Goal: Information Seeking & Learning: Learn about a topic

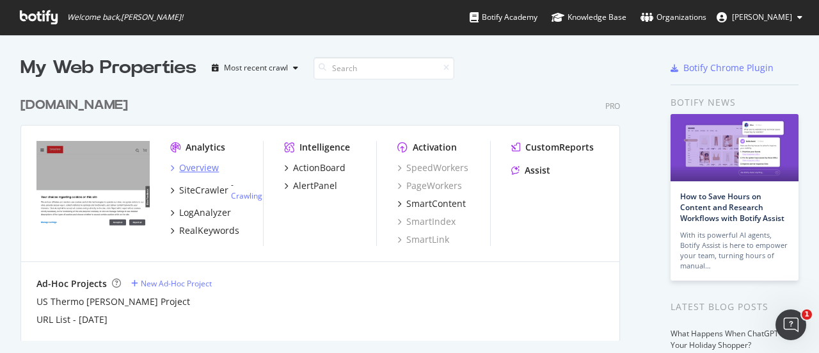
click at [194, 162] on div "Overview" at bounding box center [199, 167] width 40 height 13
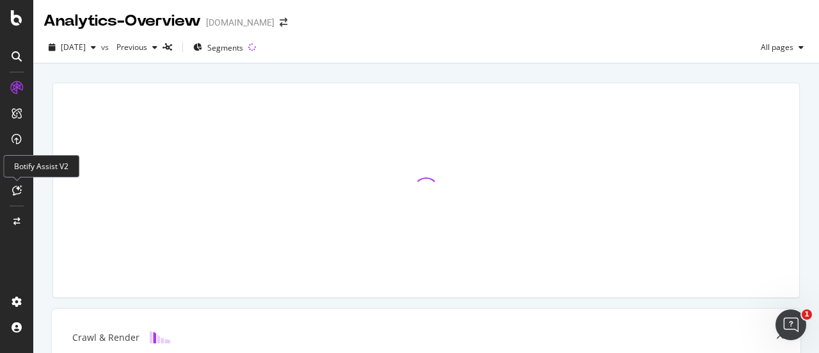
click at [38, 168] on div "Botify Assist V2" at bounding box center [41, 166] width 76 height 22
click at [24, 185] on div at bounding box center [16, 190] width 20 height 20
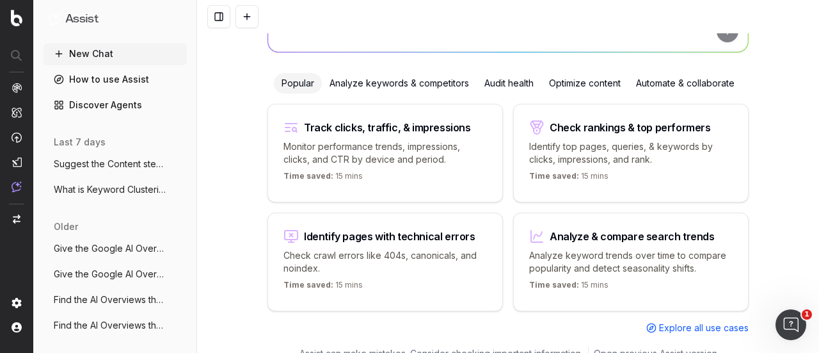
scroll to position [143, 0]
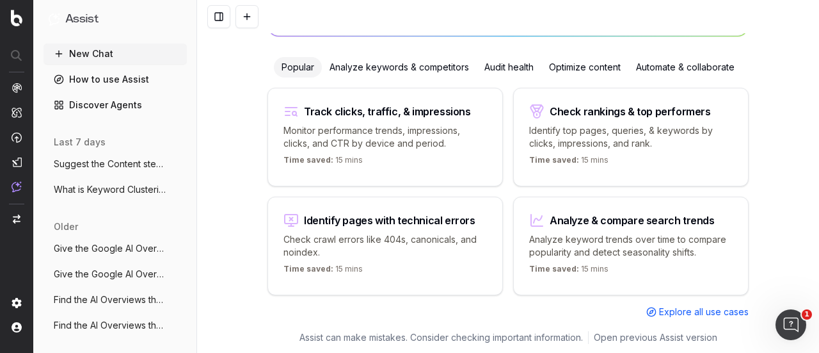
click at [323, 215] on div "Identify pages with technical errors" at bounding box center [390, 220] width 172 height 10
type textarea "List all URLs with 404 status code from the latest crawl."
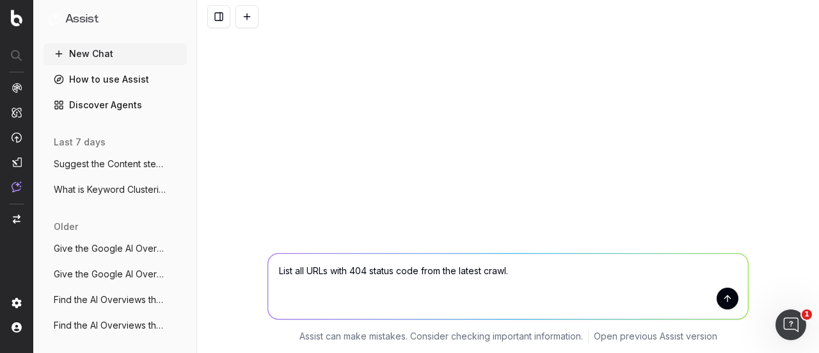
scroll to position [0, 0]
click at [735, 297] on button "submit" at bounding box center [728, 298] width 22 height 22
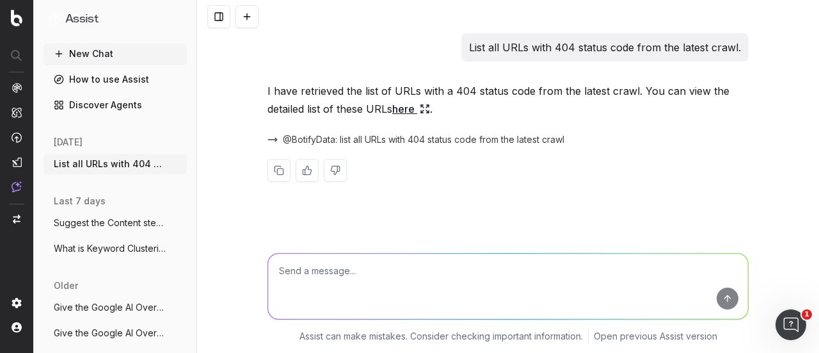
click at [412, 104] on link "here" at bounding box center [411, 109] width 38 height 18
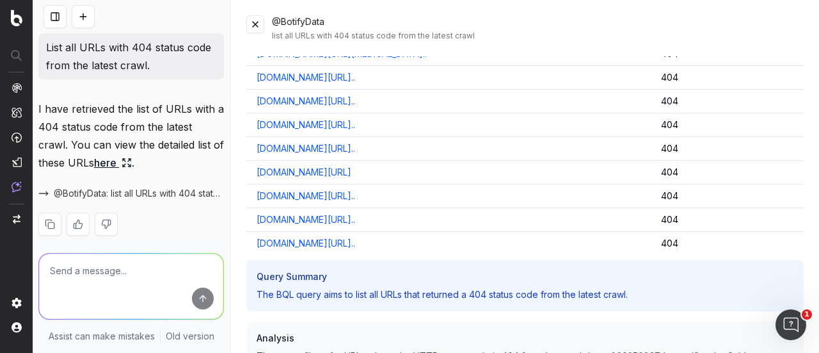
scroll to position [41, 0]
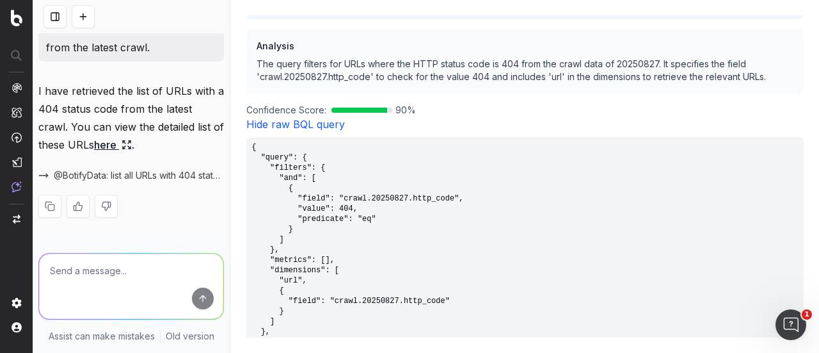
scroll to position [11656, 0]
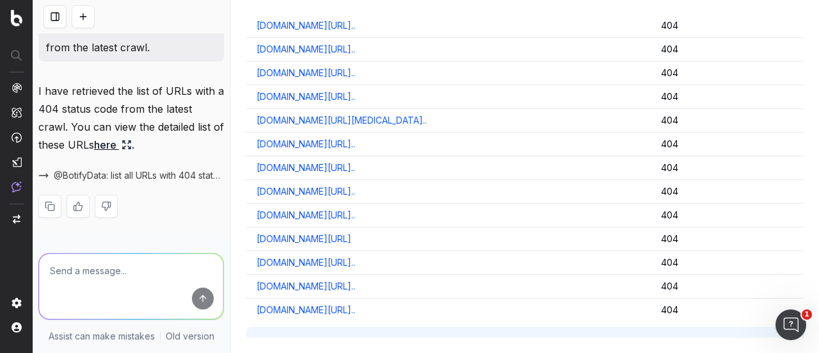
scroll to position [11533, 0]
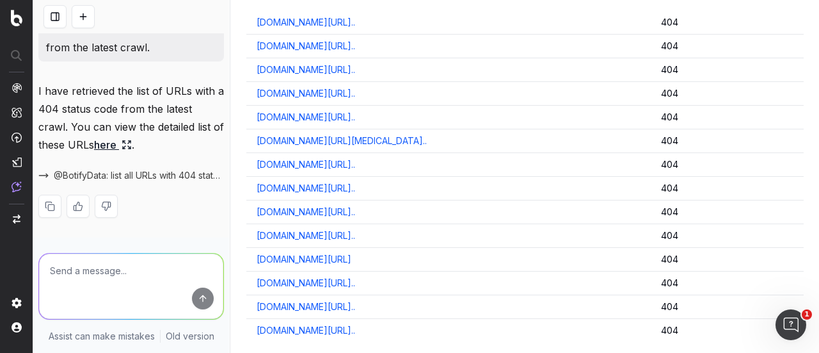
click at [351, 253] on link "www.thermofisher.com/phadia/wo/ja/resources/Library.html" at bounding box center [304, 259] width 95 height 13
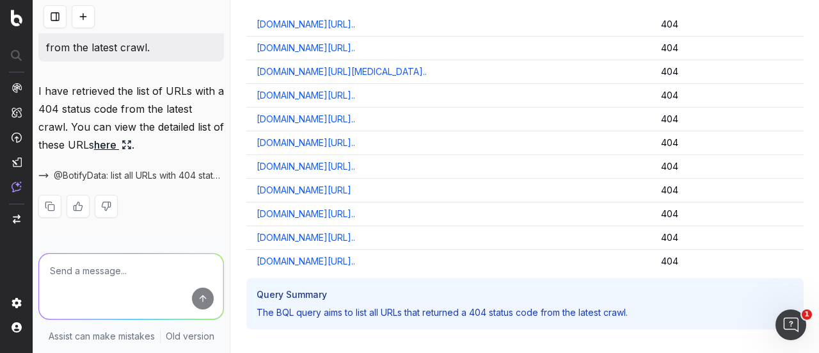
scroll to position [11661, 0]
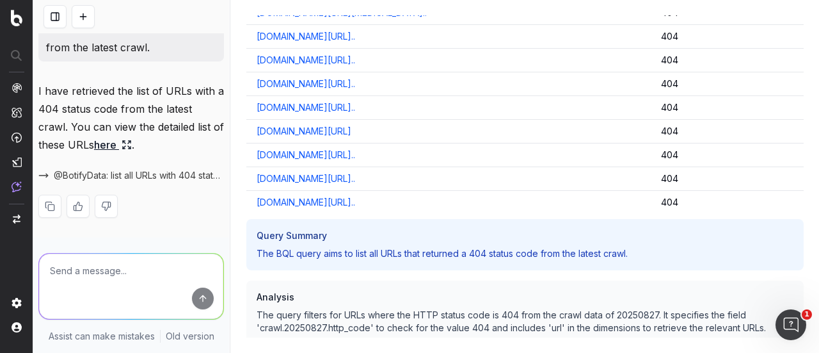
click at [79, 267] on textarea at bounding box center [131, 285] width 184 height 65
type textarea "fix the 404 error issue."
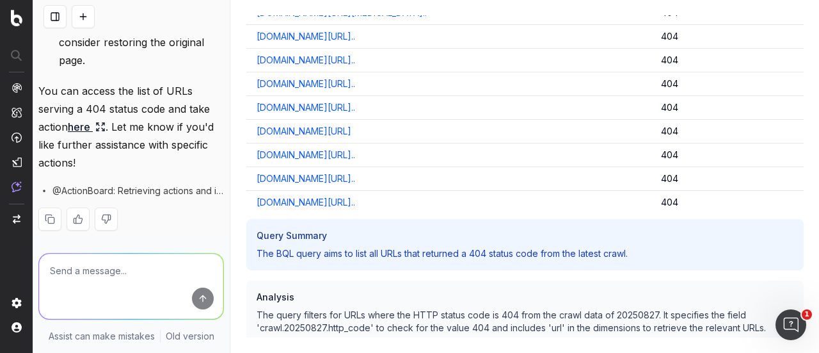
scroll to position [671, 0]
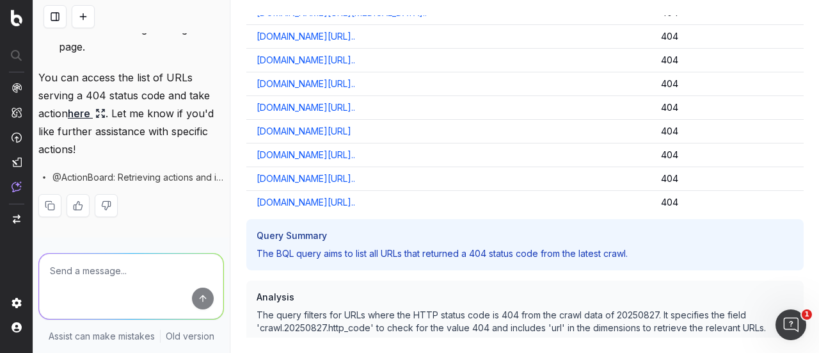
click at [87, 111] on link "here" at bounding box center [87, 113] width 38 height 18
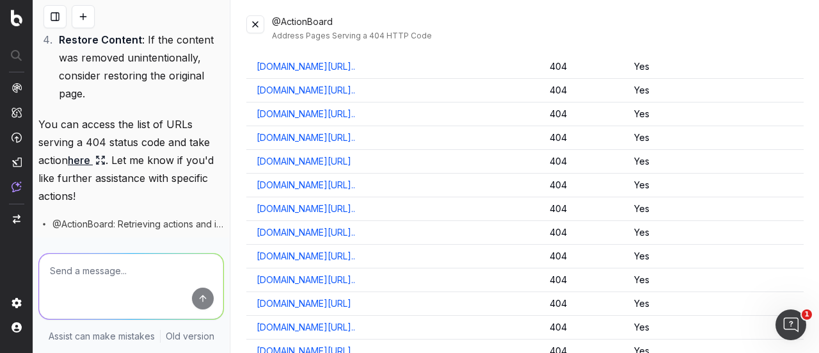
scroll to position [0, 0]
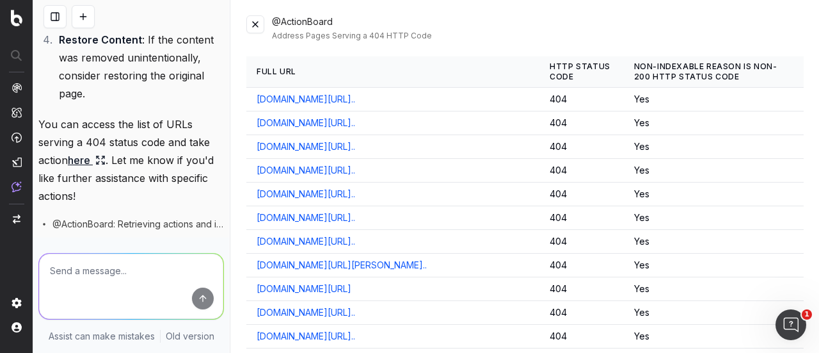
click at [93, 269] on textarea at bounding box center [131, 285] width 184 height 65
type textarea "Suggest 301 redirects to these pages"
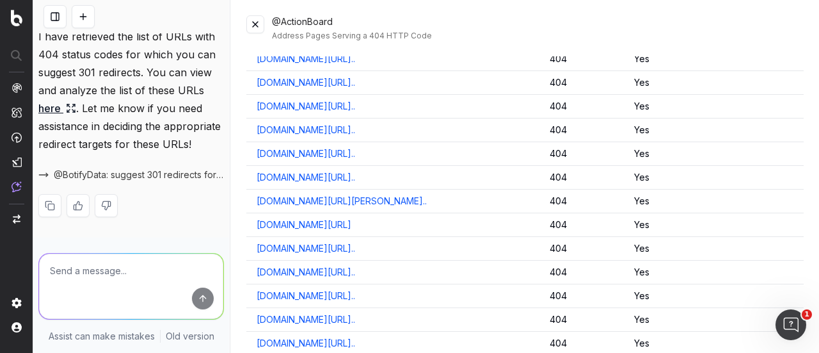
scroll to position [965, 0]
click at [45, 99] on link "here" at bounding box center [57, 108] width 38 height 18
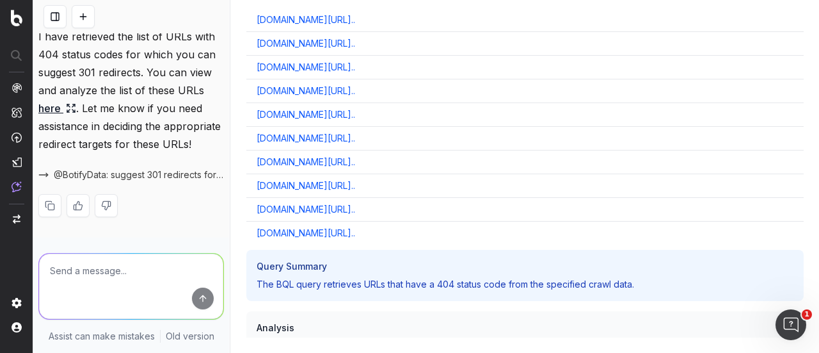
scroll to position [11610, 0]
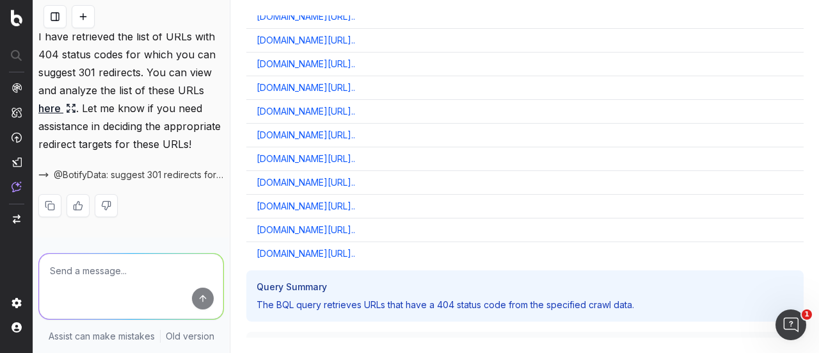
click at [355, 200] on link "www.thermofisher.com/antibody/product/HOXB13-Antibody-Polycl..." at bounding box center [306, 206] width 99 height 13
click at [84, 276] on textarea at bounding box center [131, 285] width 184 height 65
paste textarea "built a Redirect Mapping Template from your 404"
click at [69, 272] on textarea "built a Redirect Mapping Template from your 404" at bounding box center [131, 285] width 184 height 65
click at [133, 287] on textarea "build a Redirect Mapping Template from your 404" at bounding box center [131, 285] width 184 height 65
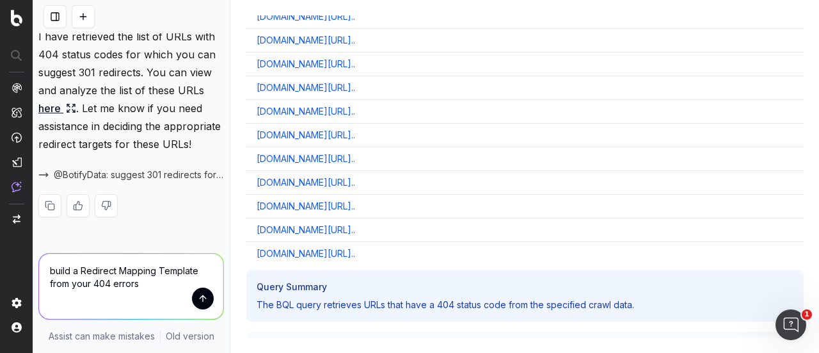
click at [88, 284] on textarea "build a Redirect Mapping Template from your 404 errors" at bounding box center [131, 285] width 184 height 65
click at [91, 285] on textarea "build a Redirect Mapping Template from your 404 errors" at bounding box center [131, 285] width 184 height 65
click at [118, 282] on textarea "build a Redirect Mapping Template from 404 errors" at bounding box center [131, 285] width 184 height 65
click at [49, 273] on textarea "build a Redirect Mapping Template from 404 errors. Now suggest redirect target …" at bounding box center [131, 285] width 184 height 65
type textarea "Build a Redirect Mapping Template from 404 errors. Now suggest redirect target …"
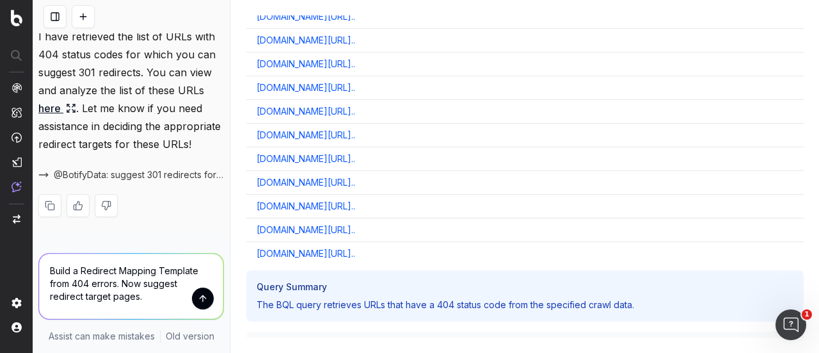
click at [192, 302] on button "submit" at bounding box center [203, 298] width 22 height 22
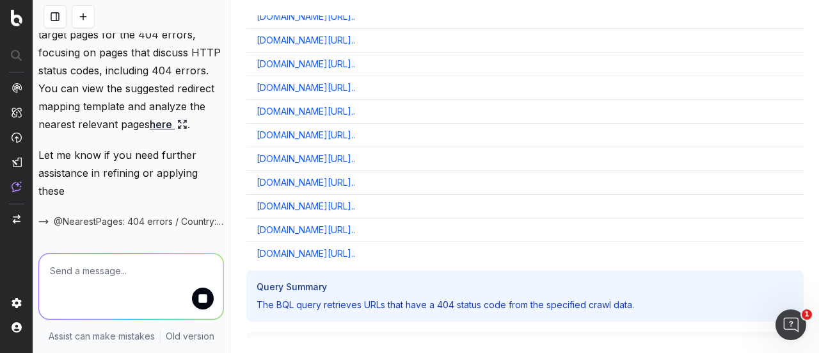
scroll to position [1300, 0]
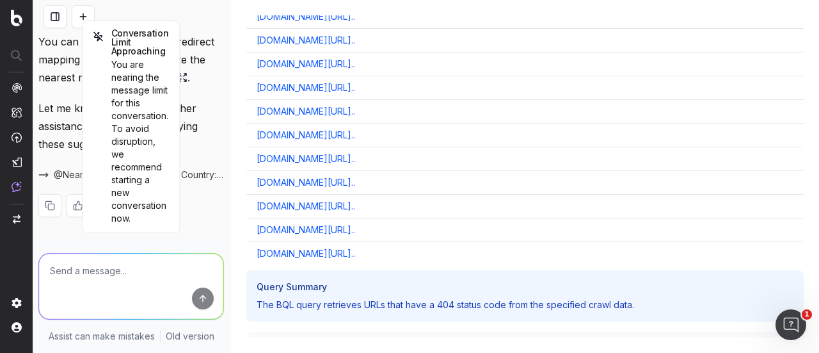
click at [58, 61] on p "I have identified potential redirect target pages for the 404 errors, focusing …" at bounding box center [131, 23] width 186 height 125
click at [204, 68] on p "I have identified potential redirect target pages for the 404 errors, focusing …" at bounding box center [131, 23] width 186 height 125
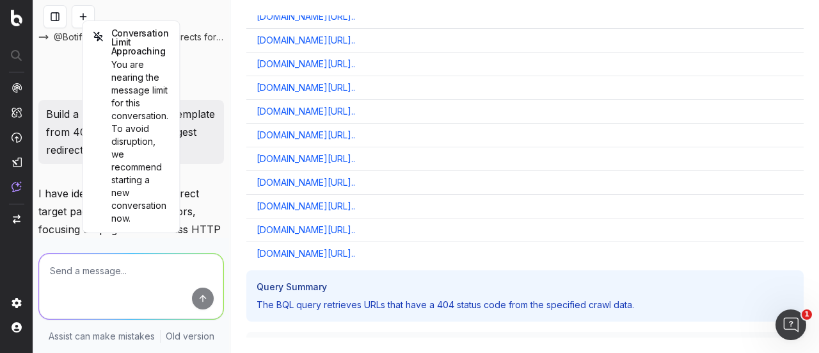
scroll to position [916, 0]
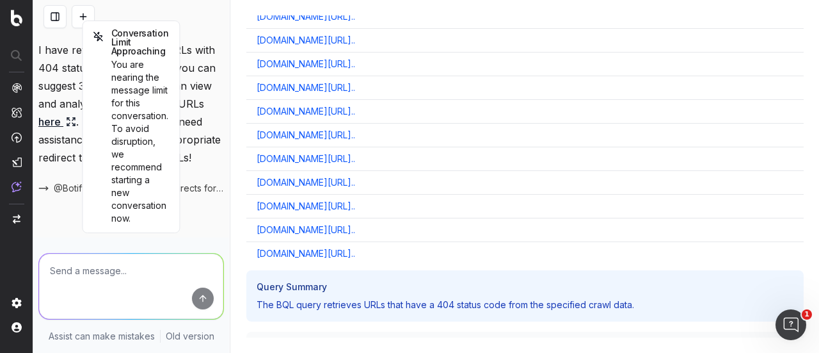
click at [125, 211] on div "You are nearing the message limit for this conversation. To avoid disruption, w…" at bounding box center [131, 141] width 76 height 166
click at [100, 36] on icon at bounding box center [101, 36] width 3 height 1
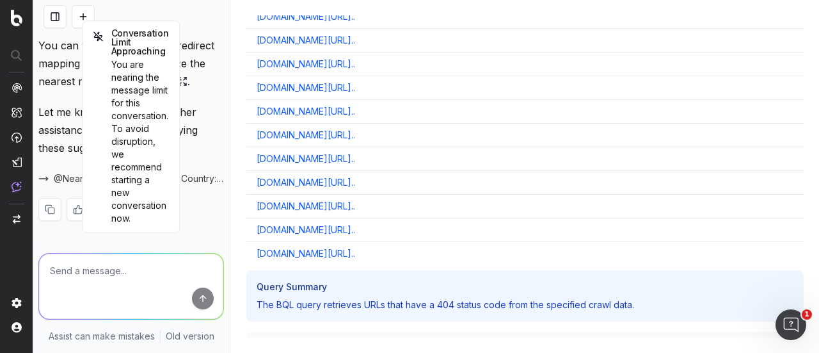
scroll to position [1344, 0]
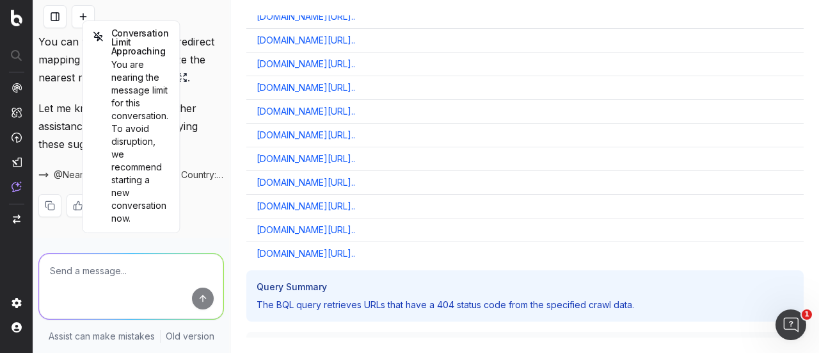
click at [81, 239] on div at bounding box center [131, 283] width 196 height 92
click at [81, 237] on div "I have identified potential redirect target pages for the 404 errors, focusing …" at bounding box center [131, 99] width 186 height 276
click at [146, 222] on div "You are nearing the message limit for this conversation. To avoid disruption, w…" at bounding box center [131, 141] width 76 height 166
click at [148, 218] on div "You are nearing the message limit for this conversation. To avoid disruption, w…" at bounding box center [131, 141] width 76 height 166
click at [96, 39] on icon at bounding box center [98, 36] width 10 height 10
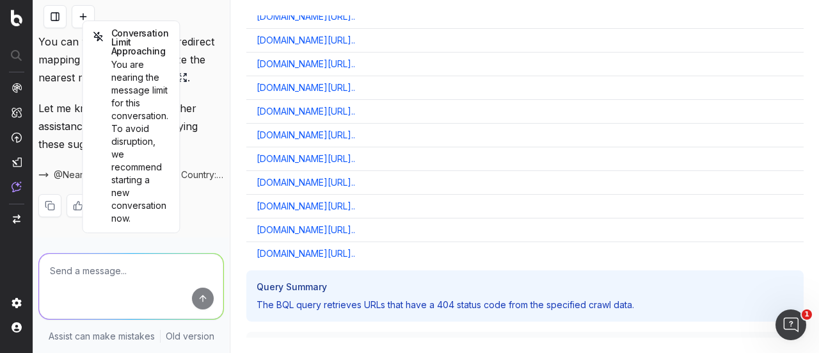
drag, startPoint x: 124, startPoint y: 35, endPoint x: 362, endPoint y: 124, distance: 254.5
click at [362, 124] on div "Conversation Limit Approaching You are nearing the message limit for this conve…" at bounding box center [426, 176] width 786 height 353
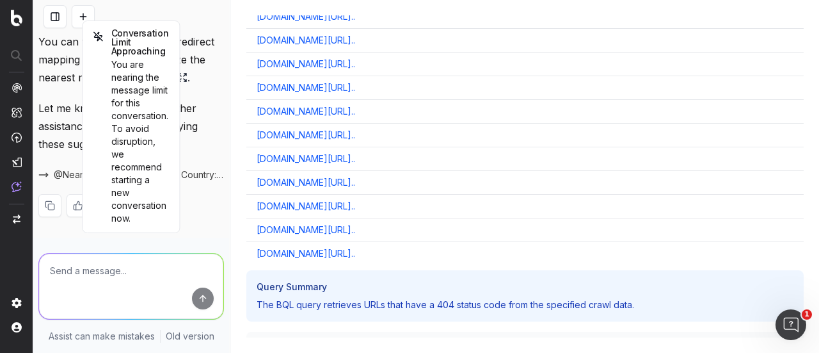
scroll to position [1280, 0]
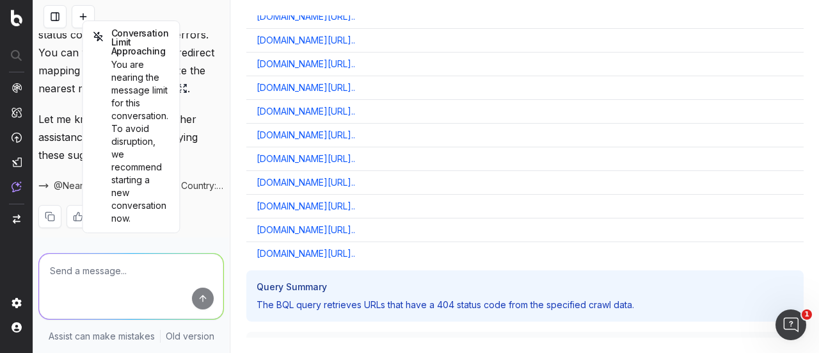
click at [150, 97] on link "here" at bounding box center [169, 88] width 38 height 18
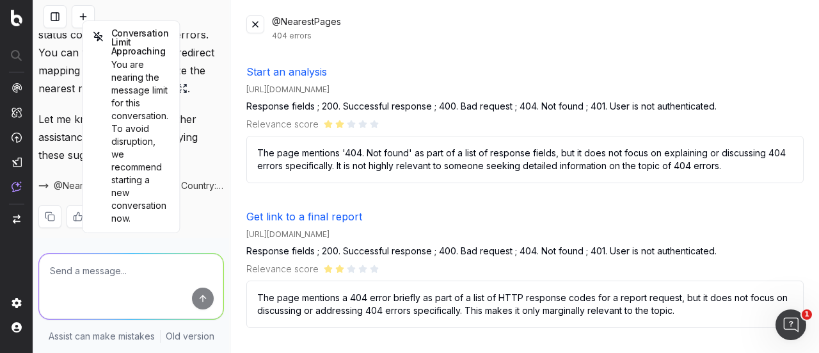
scroll to position [411, 0]
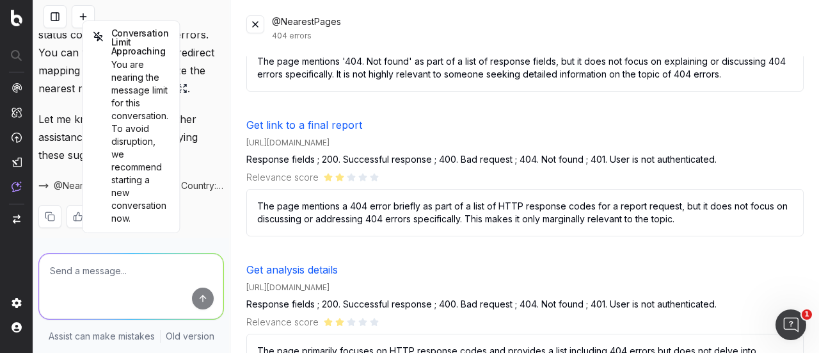
click at [330, 266] on link "Get analysis details" at bounding box center [292, 269] width 92 height 13
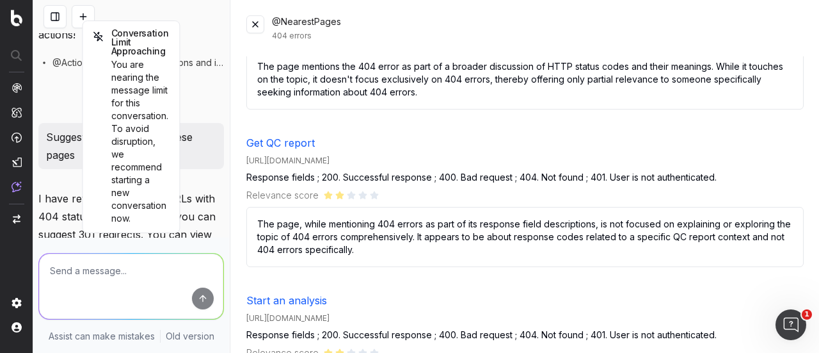
scroll to position [448, 0]
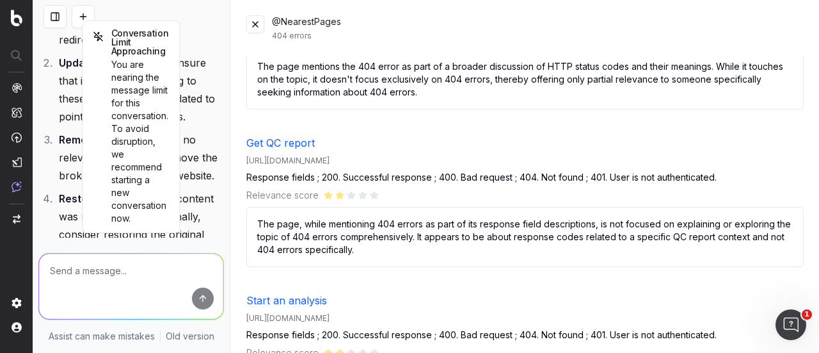
click at [80, 11] on button at bounding box center [83, 16] width 23 height 23
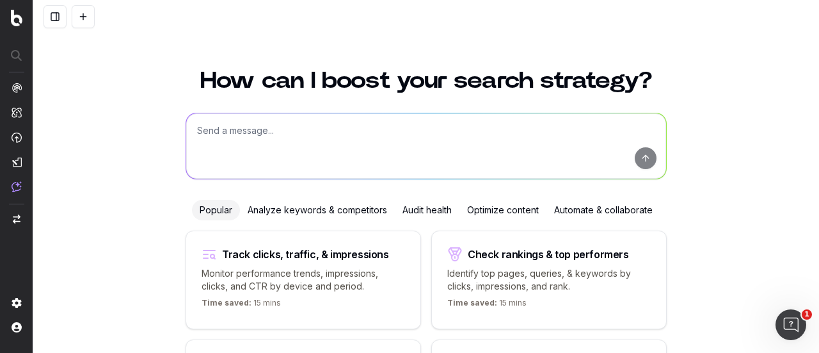
click at [311, 132] on textarea at bounding box center [426, 145] width 480 height 65
paste textarea "suggest the next steps to resolve the 404 errors issue and also generate the Re…"
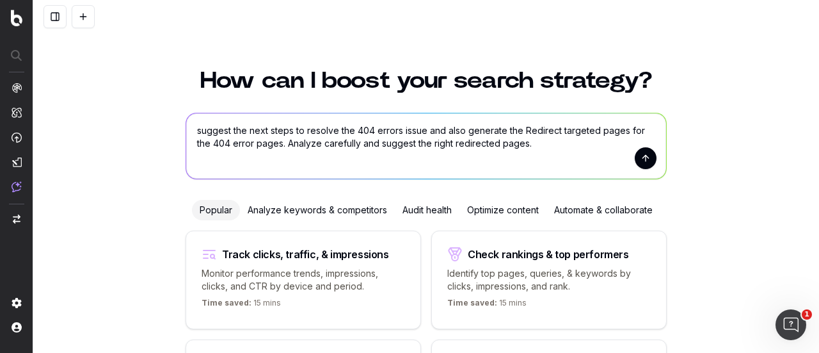
click at [194, 131] on textarea "suggest the next steps to resolve the 404 errors issue and also generate the Re…" at bounding box center [426, 145] width 480 height 65
click at [263, 129] on textarea "suggest the next steps to resolve the 404 errors issue and also generate the Re…" at bounding box center [426, 145] width 480 height 65
type textarea "suggest the steps to resolve the 404 errors issue and also generate the Redirec…"
click at [640, 166] on button "submit" at bounding box center [646, 158] width 22 height 22
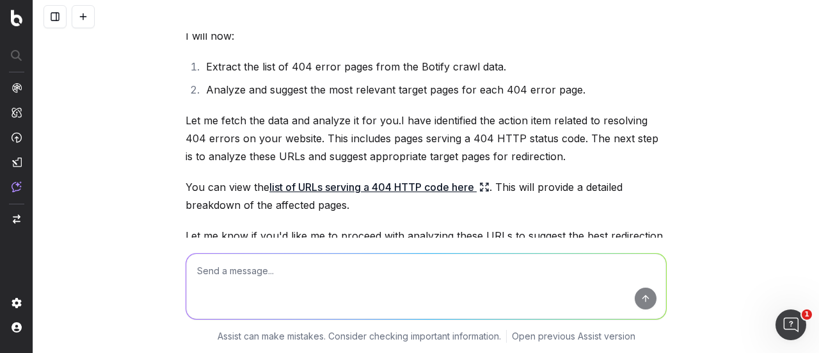
scroll to position [892, 0]
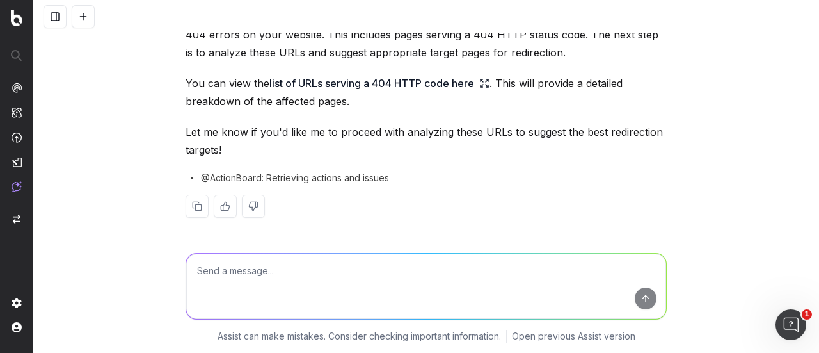
click at [344, 81] on link "list of URLs serving a 404 HTTP code here" at bounding box center [379, 83] width 220 height 18
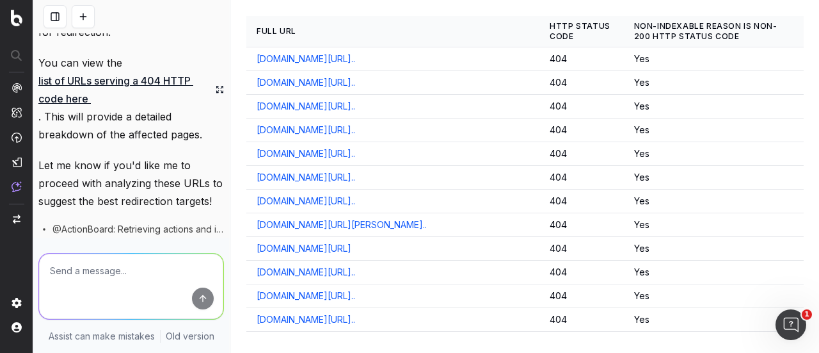
scroll to position [41, 0]
drag, startPoint x: 725, startPoint y: 97, endPoint x: 669, endPoint y: 92, distance: 55.9
click at [669, 92] on td "Yes" at bounding box center [714, 82] width 180 height 24
click at [715, 70] on td "Yes" at bounding box center [714, 59] width 180 height 24
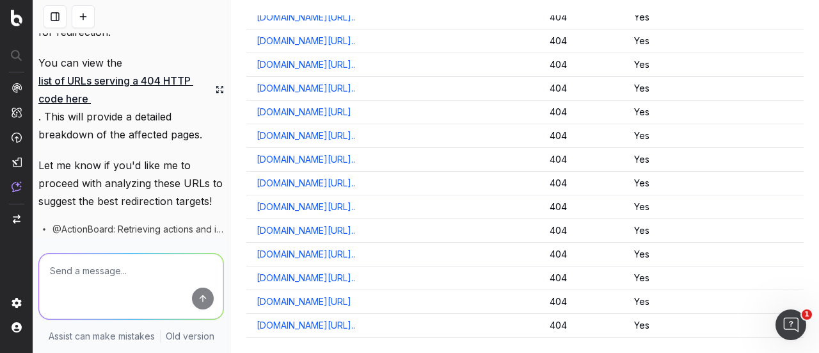
scroll to position [11451, 0]
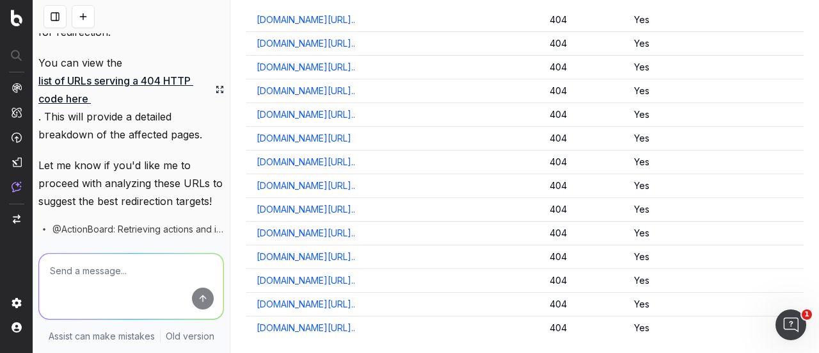
click at [120, 257] on textarea at bounding box center [131, 285] width 184 height 65
type textarea "suggest 302 redirects for the list of all 404 errors"
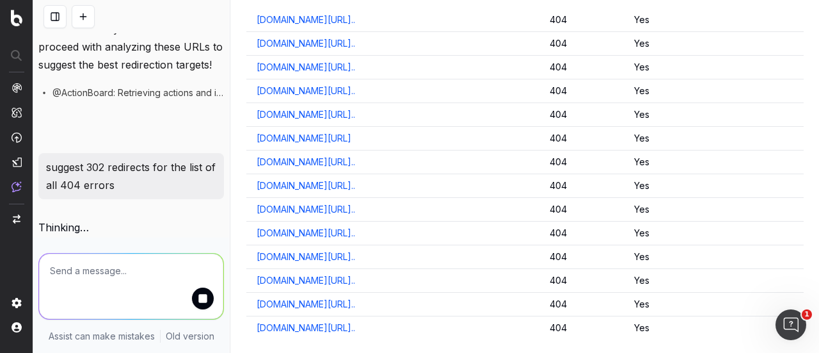
scroll to position [1911, 0]
click at [101, 173] on p "suggest 302 redirects for the list of all 404 errors" at bounding box center [131, 176] width 170 height 36
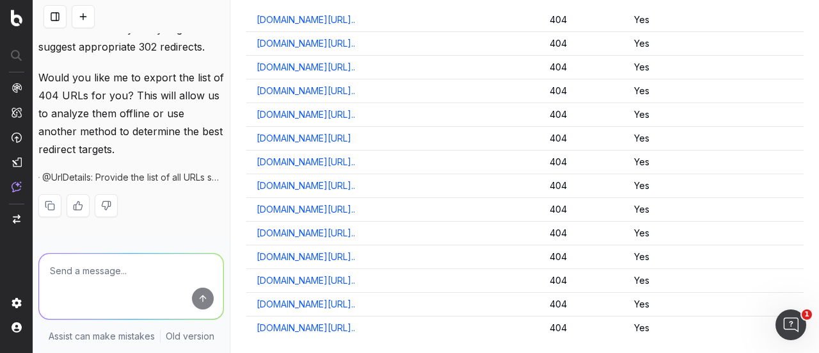
scroll to position [2200, 0]
click at [59, 180] on span "@UrlDetails: Provide the list of all URLs serving 404 errors and their details …" at bounding box center [133, 177] width 182 height 13
click at [105, 280] on textarea at bounding box center [131, 285] width 184 height 65
type textarea "yes"
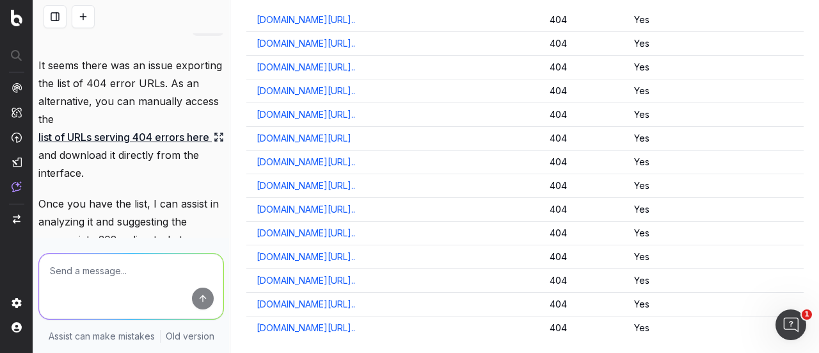
scroll to position [2556, 0]
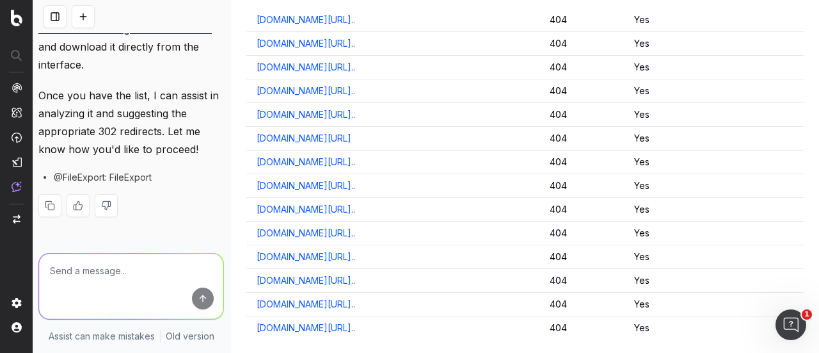
click at [136, 181] on span "@FileExport: FileExport" at bounding box center [103, 177] width 98 height 13
click at [136, 180] on span "@FileExport: FileExport" at bounding box center [103, 177] width 98 height 13
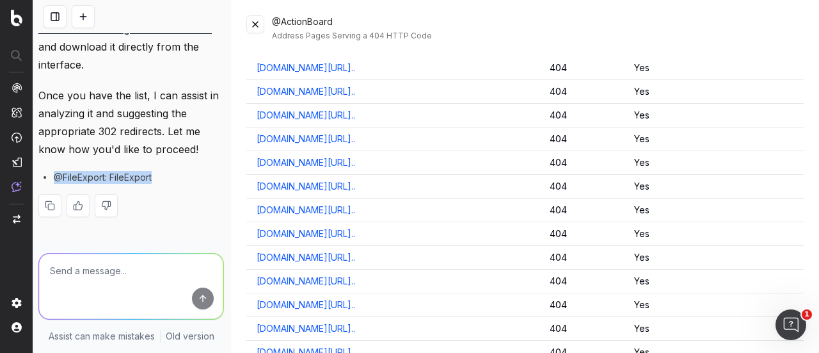
scroll to position [0, 0]
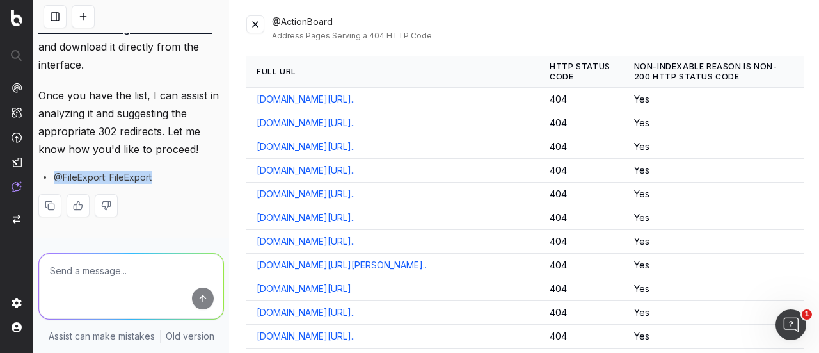
click at [143, 177] on span "@FileExport: FileExport" at bounding box center [103, 177] width 98 height 13
click at [144, 177] on span "@FileExport: FileExport" at bounding box center [103, 177] width 98 height 13
click at [93, 15] on button at bounding box center [83, 16] width 23 height 23
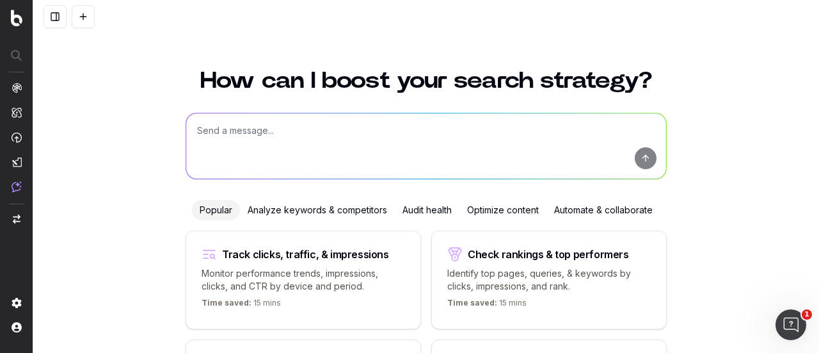
click at [404, 205] on div "Audit health" at bounding box center [427, 210] width 65 height 20
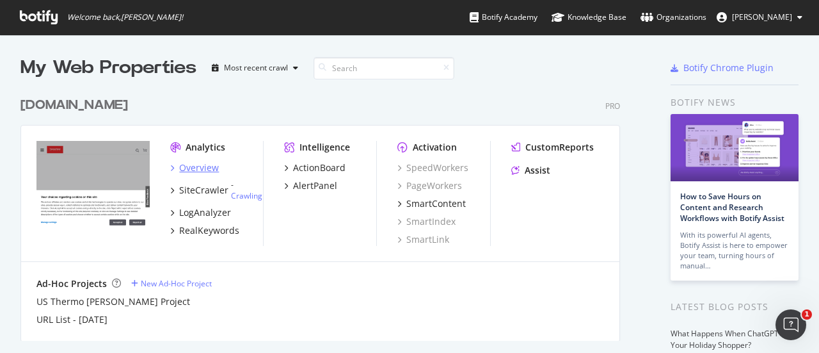
click at [202, 164] on div "Overview" at bounding box center [199, 167] width 40 height 13
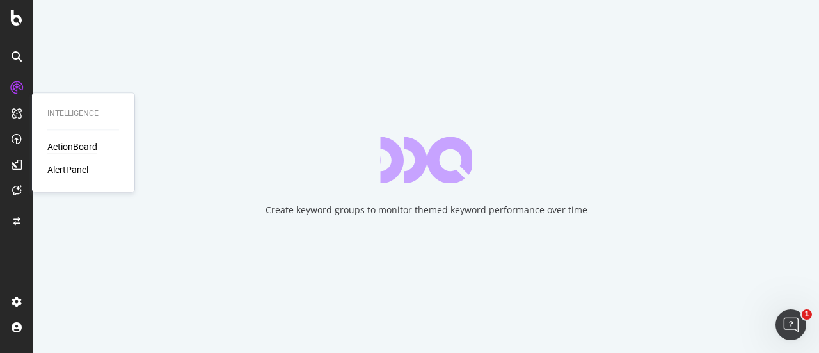
click at [59, 151] on div "ActionBoard" at bounding box center [72, 146] width 50 height 13
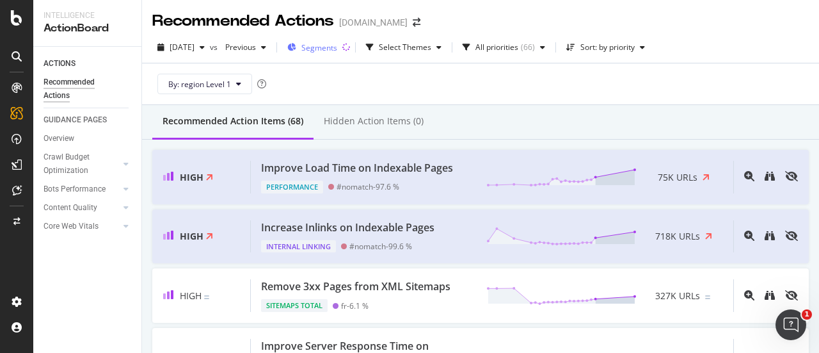
click at [337, 42] on span "Segments" at bounding box center [319, 47] width 36 height 11
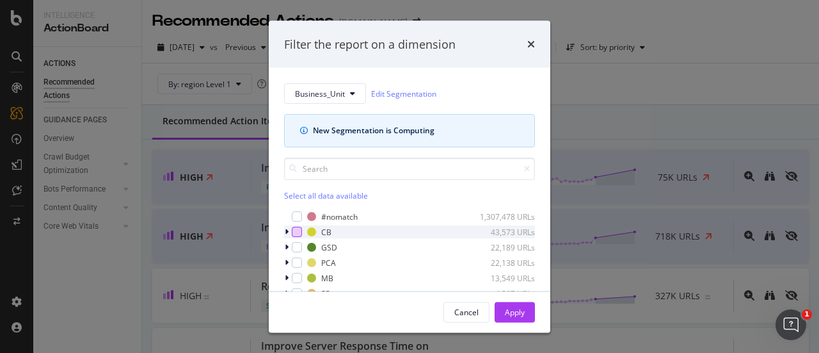
click at [293, 231] on div "modal" at bounding box center [297, 232] width 10 height 10
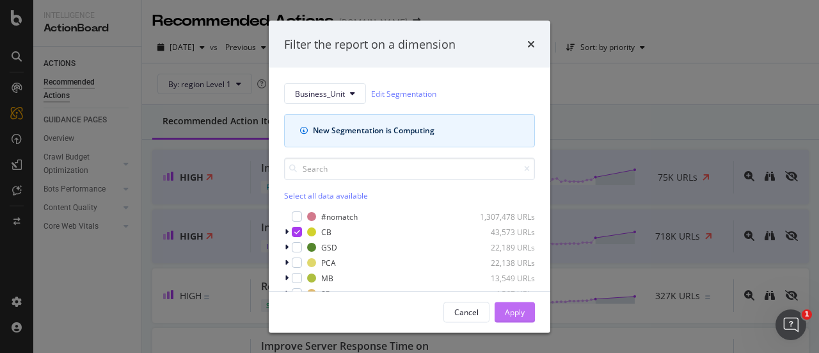
click at [517, 308] on div "Apply" at bounding box center [515, 311] width 20 height 11
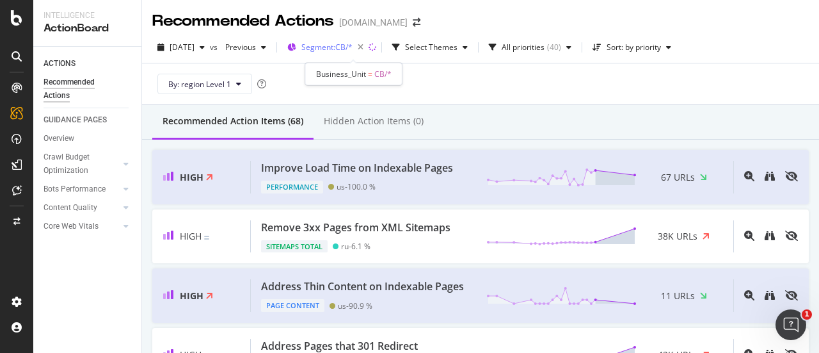
click at [353, 47] on span "Segment: CB/*" at bounding box center [326, 47] width 51 height 11
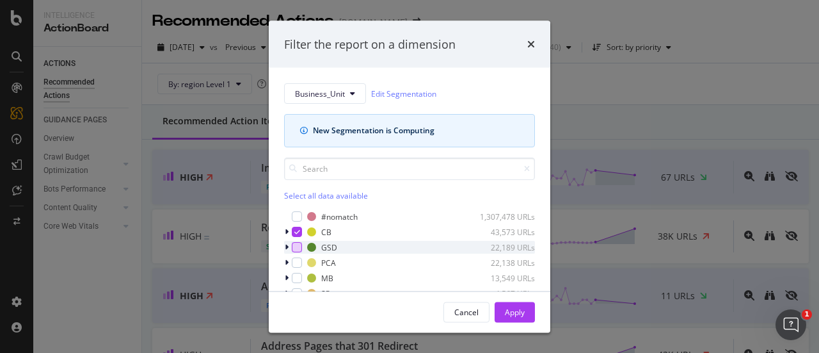
click at [299, 246] on div "modal" at bounding box center [297, 247] width 10 height 10
click at [298, 231] on icon "modal" at bounding box center [297, 231] width 6 height 6
click at [297, 242] on div "modal" at bounding box center [297, 247] width 10 height 10
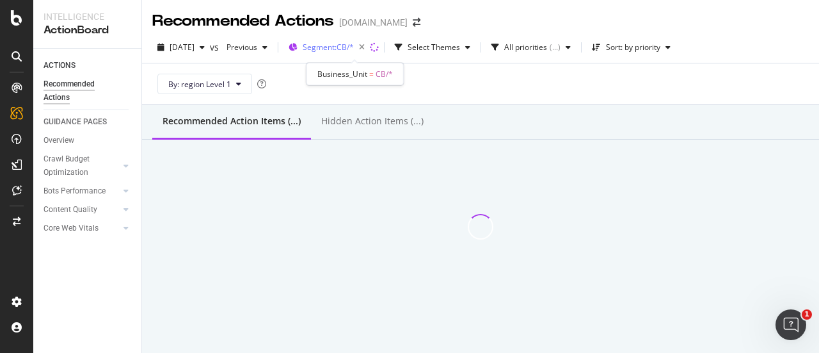
click at [354, 48] on span "Segment: CB/*" at bounding box center [328, 47] width 51 height 11
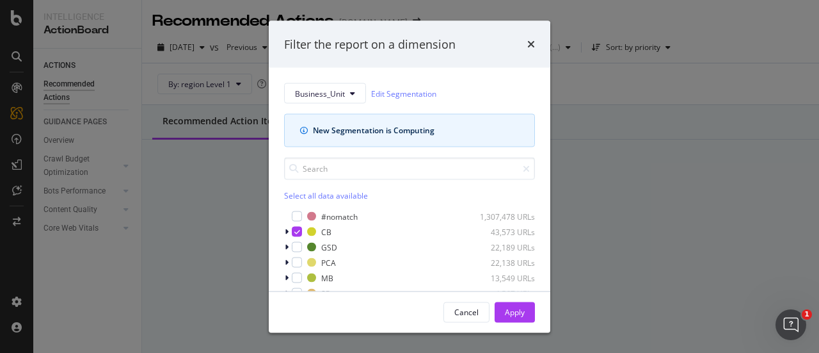
click at [522, 314] on div "Apply" at bounding box center [515, 311] width 20 height 11
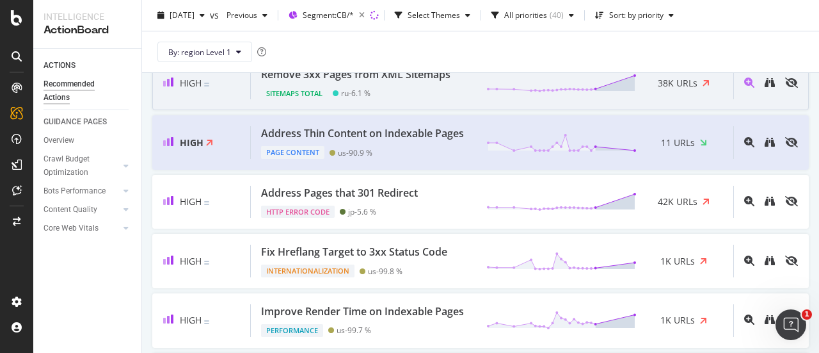
scroll to position [192, 0]
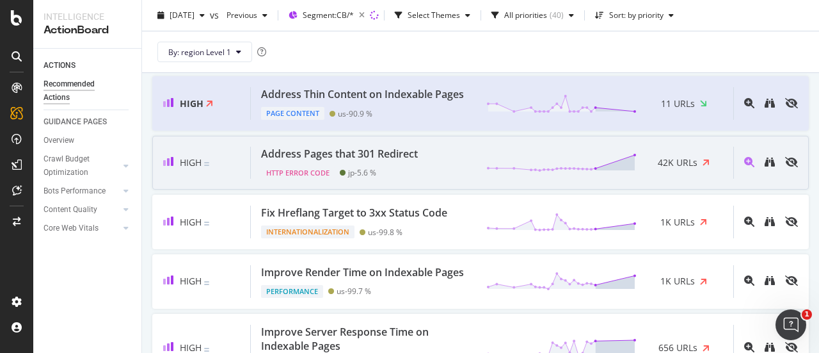
click at [316, 160] on div "Address Pages that 301 Redirect" at bounding box center [339, 154] width 157 height 15
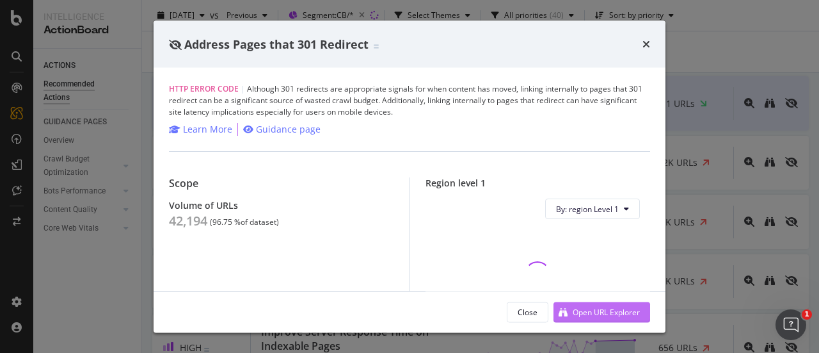
click at [617, 315] on div "Open URL Explorer" at bounding box center [606, 311] width 67 height 11
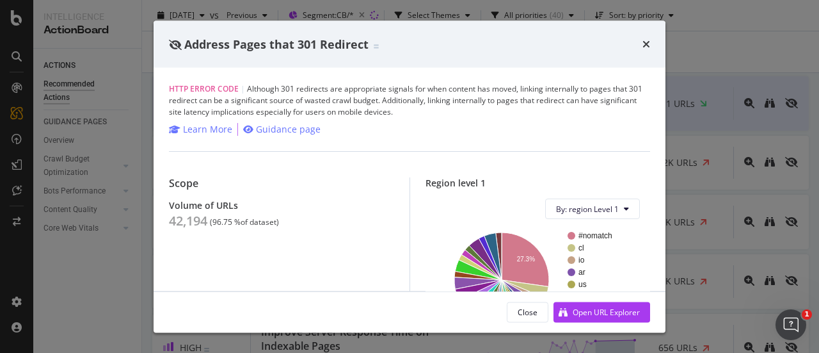
click at [650, 47] on div "Address Pages that 301 Redirect" at bounding box center [410, 43] width 512 height 47
click at [648, 46] on icon "times" at bounding box center [647, 44] width 8 height 10
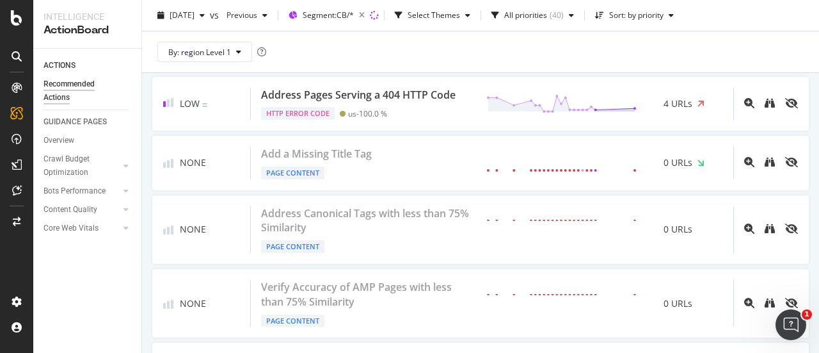
scroll to position [2560, 0]
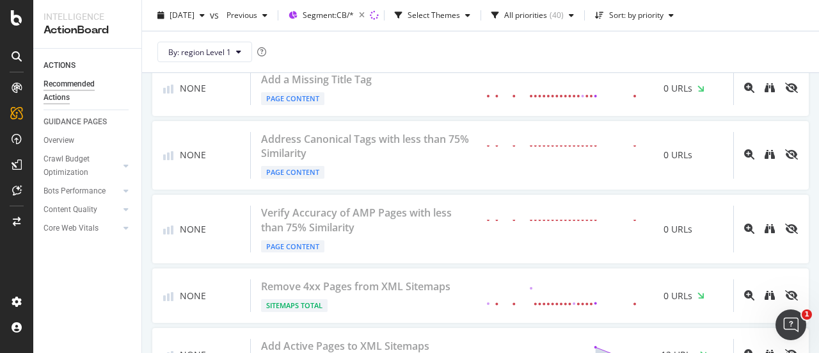
click at [323, 28] on div "Address Pages Serving a 404 HTTP Code" at bounding box center [358, 20] width 195 height 15
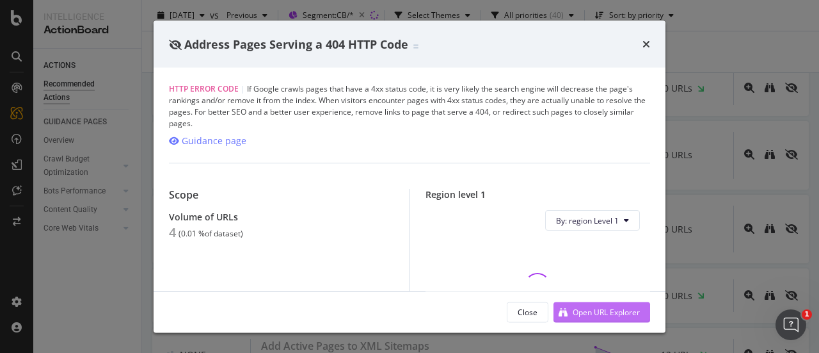
click at [593, 309] on div "Open URL Explorer" at bounding box center [606, 311] width 67 height 11
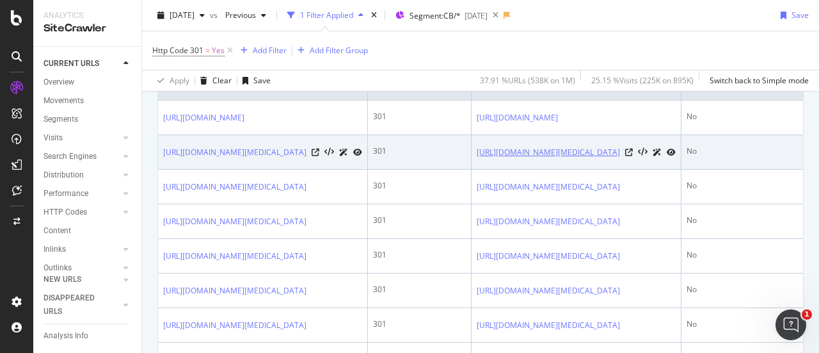
scroll to position [256, 0]
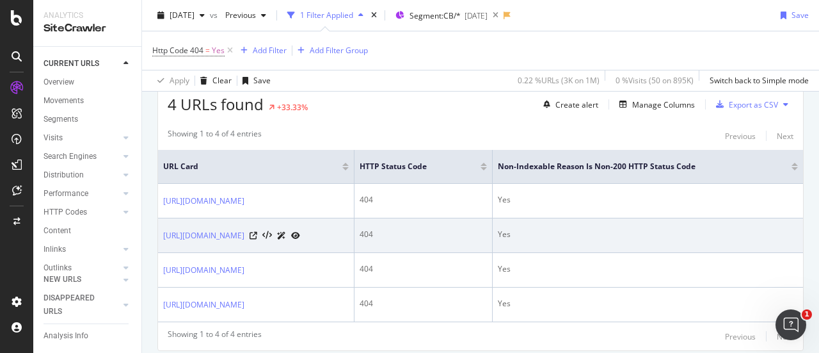
scroll to position [220, 0]
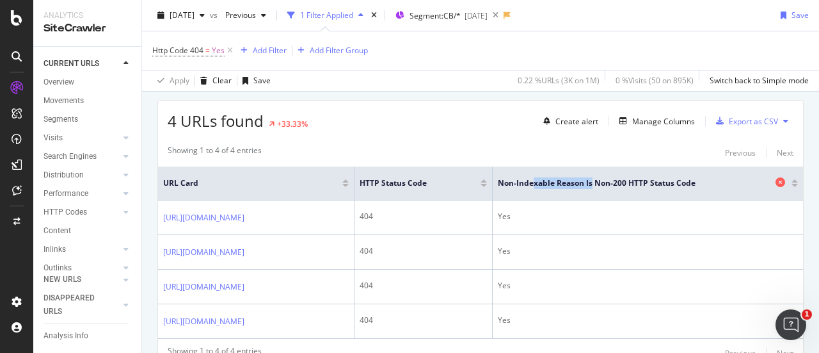
drag, startPoint x: 600, startPoint y: 185, endPoint x: 660, endPoint y: 188, distance: 59.6
click at [660, 188] on span "Non-Indexable Reason is Non-200 HTTP Status Code" at bounding box center [635, 183] width 275 height 12
click at [595, 185] on span "Non-Indexable Reason is Non-200 HTTP Status Code" at bounding box center [635, 183] width 275 height 12
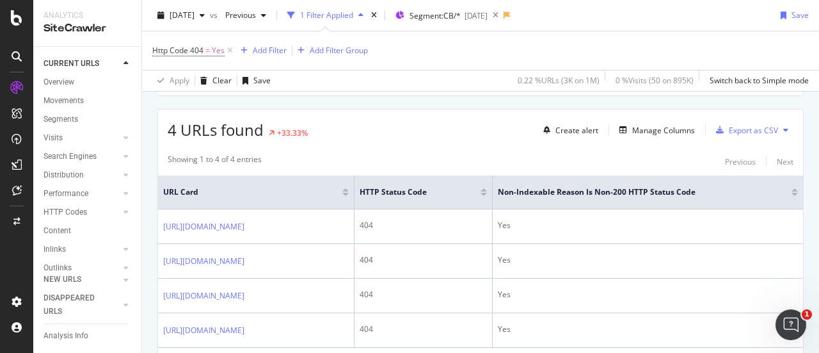
scroll to position [284, 0]
